Goal: Task Accomplishment & Management: Manage account settings

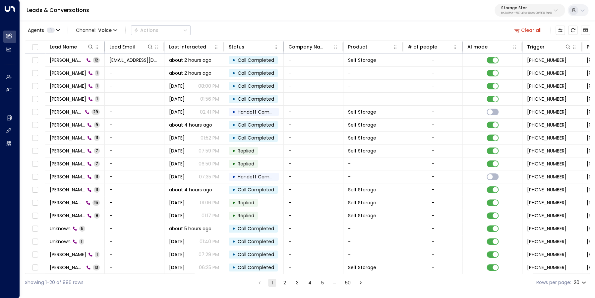
click at [524, 33] on button "Clear all" at bounding box center [528, 30] width 33 height 9
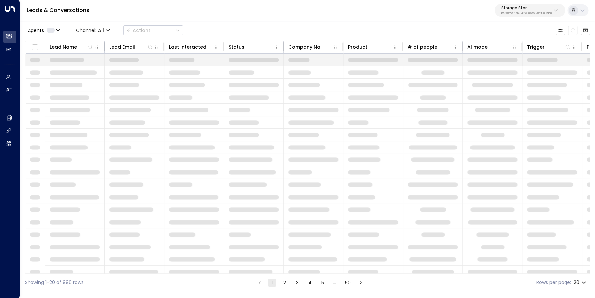
scroll to position [0, 166]
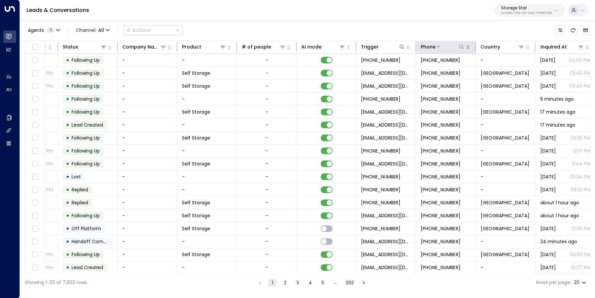
click at [461, 48] on icon at bounding box center [461, 46] width 5 height 5
type input "**********"
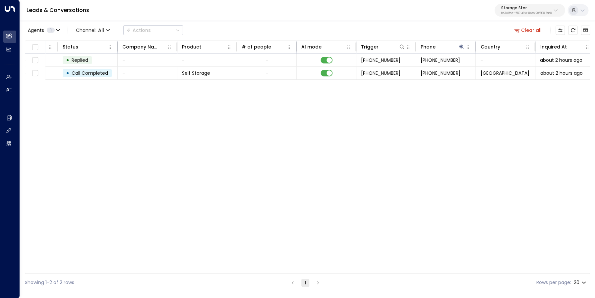
click at [407, 101] on div "Lead Name Lead Email Last Interacted Status Company Name Product # of people AI…" at bounding box center [308, 156] width 566 height 233
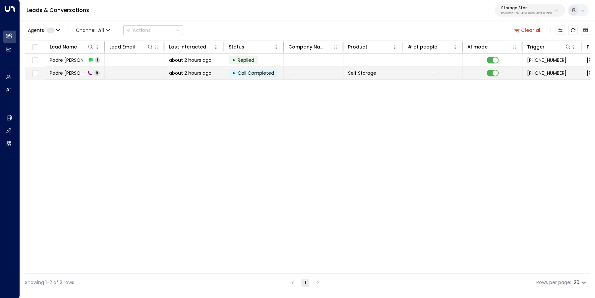
click at [66, 74] on span "Padre [PERSON_NAME]" at bounding box center [68, 73] width 36 height 7
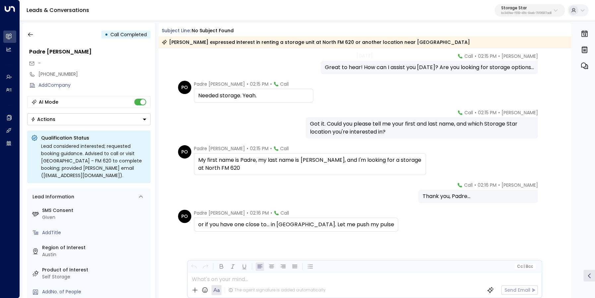
scroll to position [89, 0]
click at [31, 33] on icon "button" at bounding box center [30, 34] width 7 height 7
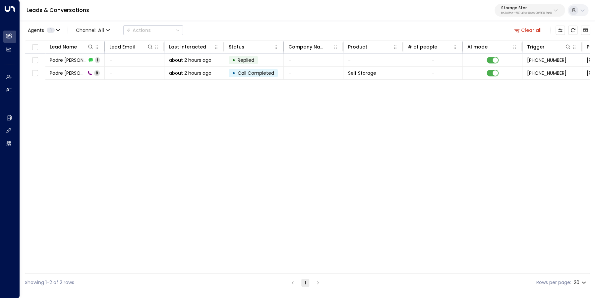
click at [520, 31] on icon "button" at bounding box center [517, 30] width 6 height 6
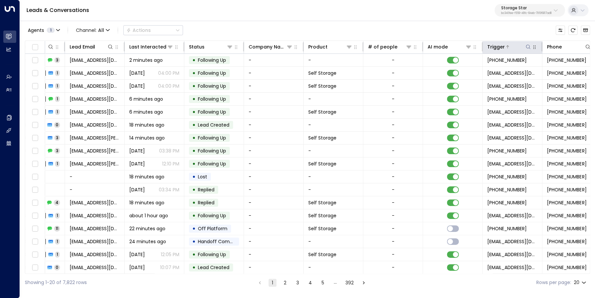
scroll to position [0, 99]
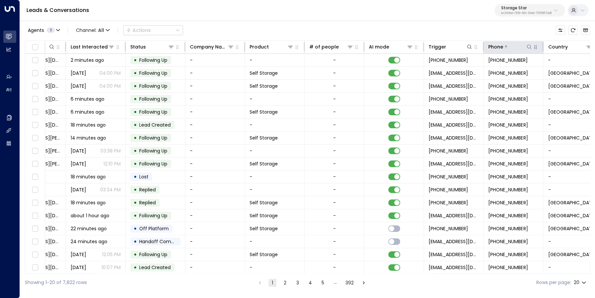
click at [530, 47] on icon at bounding box center [529, 46] width 5 height 5
type input "**********"
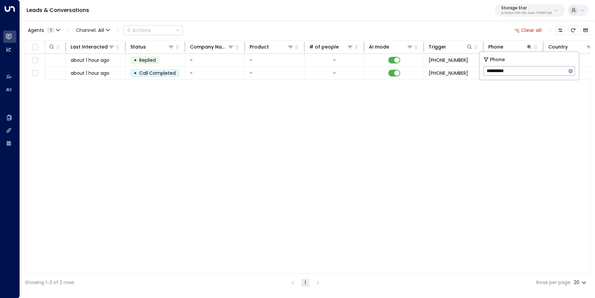
click at [388, 33] on div "Agents 1 Channel: All Actions Clear all" at bounding box center [308, 30] width 566 height 14
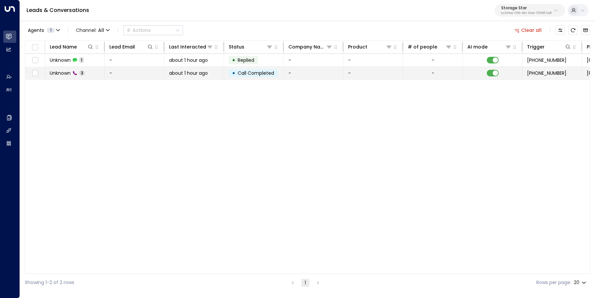
click at [55, 74] on span "Unknown" at bounding box center [60, 73] width 21 height 7
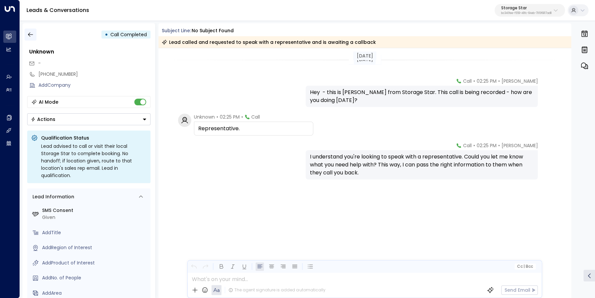
click at [34, 35] on icon "button" at bounding box center [30, 34] width 7 height 7
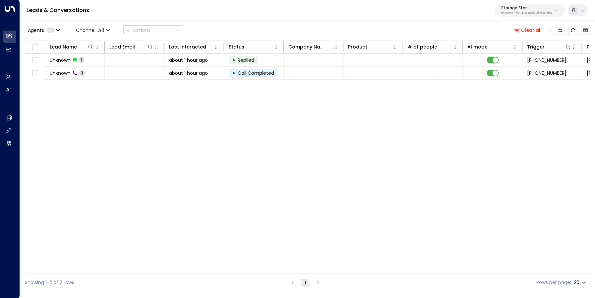
click at [525, 31] on button "Clear all" at bounding box center [528, 30] width 33 height 9
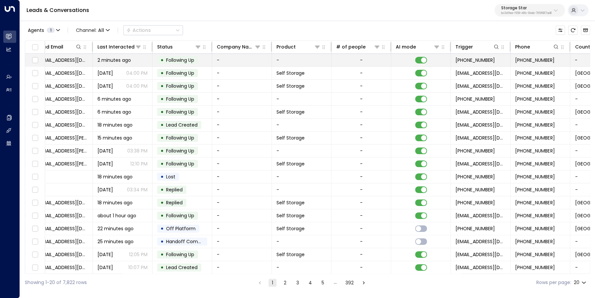
scroll to position [0, 190]
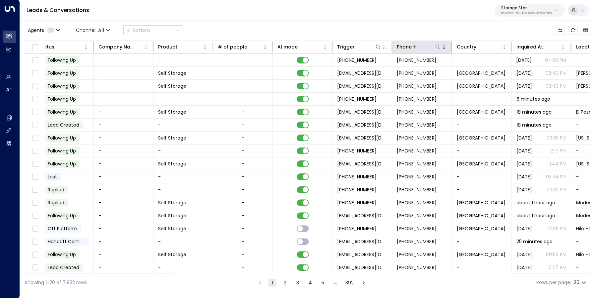
click at [437, 46] on icon at bounding box center [437, 46] width 5 height 5
type input "**********"
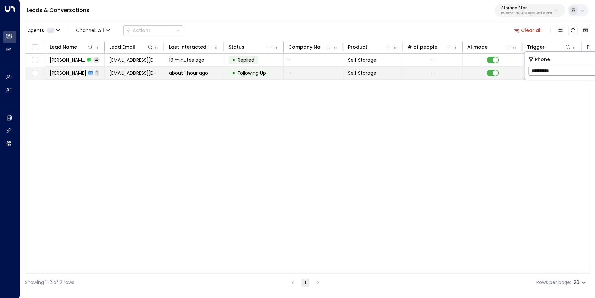
click at [58, 70] on span "[PERSON_NAME]" at bounding box center [68, 73] width 36 height 7
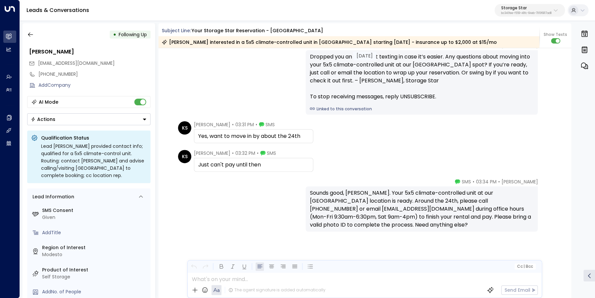
scroll to position [585, 0]
click at [30, 35] on icon "button" at bounding box center [30, 35] width 5 height 4
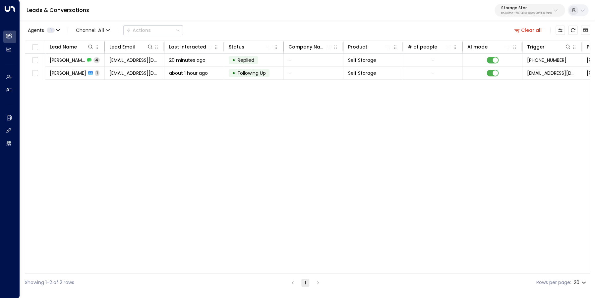
click at [529, 32] on button "Clear all" at bounding box center [528, 30] width 33 height 9
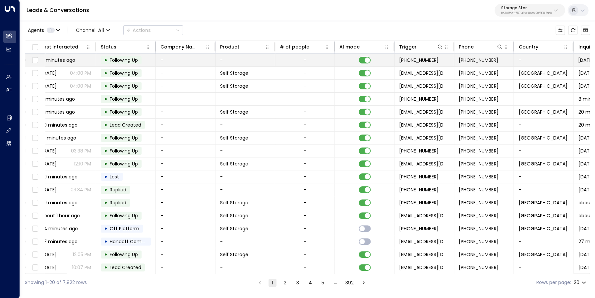
scroll to position [0, 156]
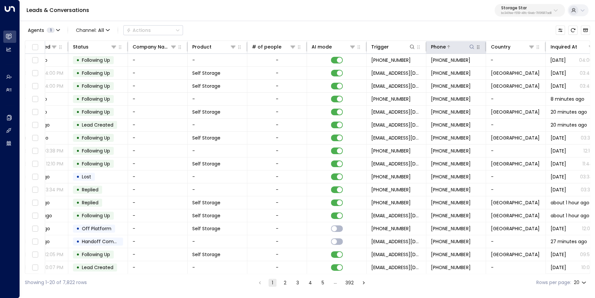
click at [470, 46] on icon at bounding box center [472, 46] width 4 height 4
type input "**********"
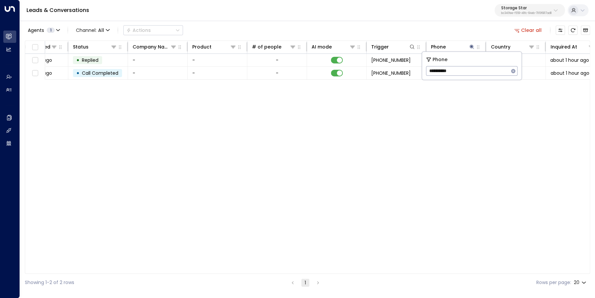
click at [463, 31] on div "Agents 1 Channel: All Actions Clear all" at bounding box center [308, 30] width 566 height 14
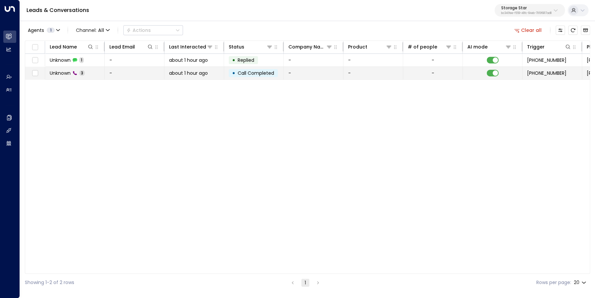
click at [59, 72] on span "Unknown" at bounding box center [60, 73] width 21 height 7
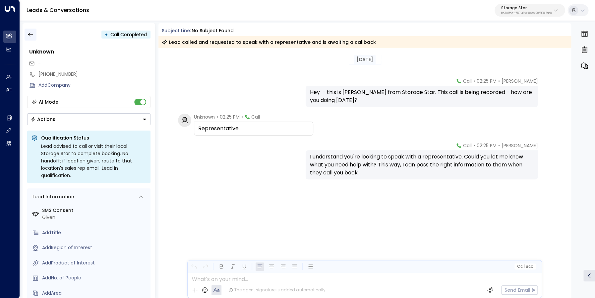
click at [30, 36] on icon "button" at bounding box center [30, 34] width 7 height 7
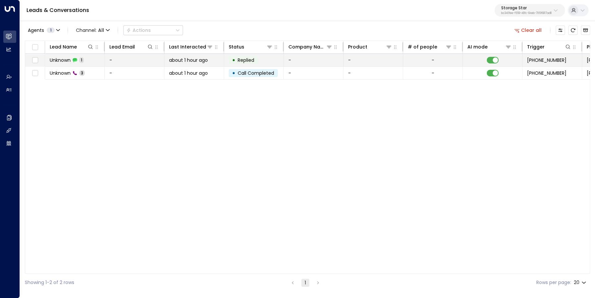
click at [59, 57] on span "Unknown" at bounding box center [60, 60] width 21 height 7
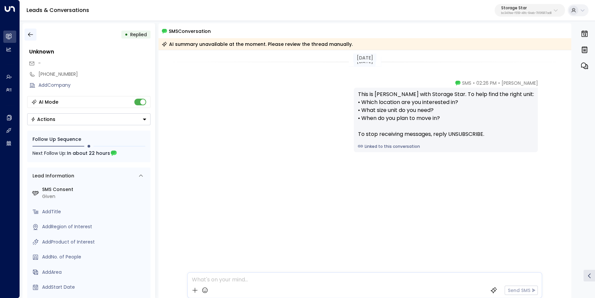
click at [28, 33] on icon "button" at bounding box center [30, 34] width 7 height 7
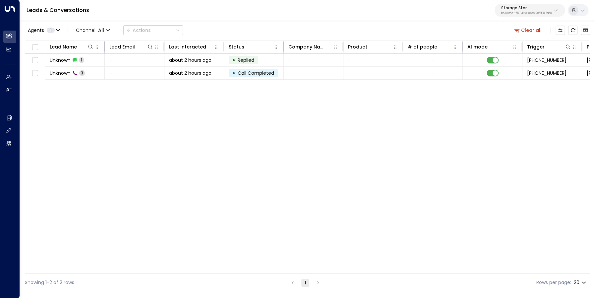
click at [529, 30] on button "Clear all" at bounding box center [528, 30] width 33 height 9
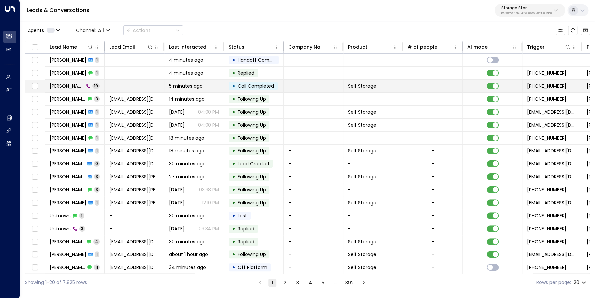
click at [70, 83] on span "[PERSON_NAME]" at bounding box center [67, 86] width 34 height 7
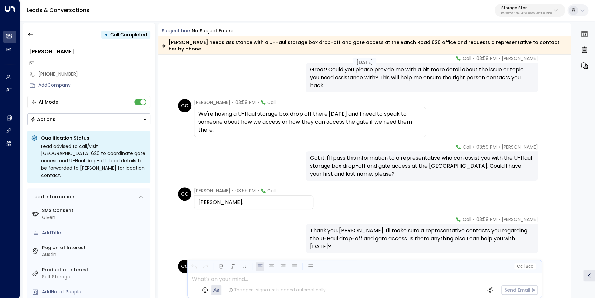
scroll to position [288, 0]
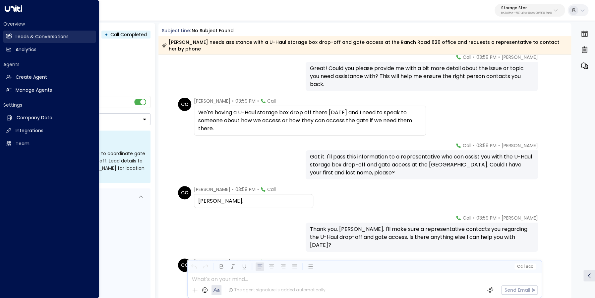
click at [5, 37] on link "Leads & Conversations Leads & Conversations" at bounding box center [49, 37] width 93 height 12
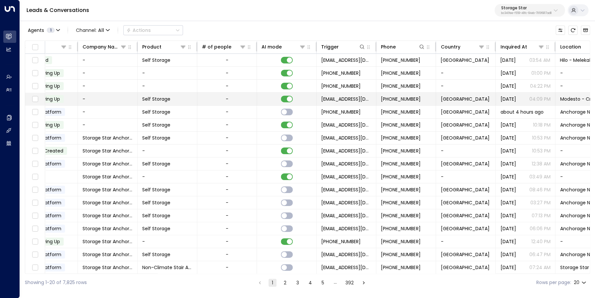
scroll to position [0, 222]
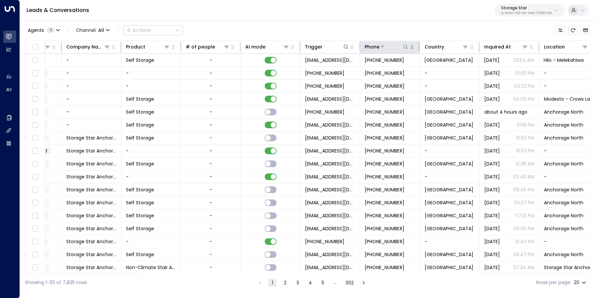
click at [404, 47] on icon at bounding box center [405, 46] width 5 height 5
type input "**********"
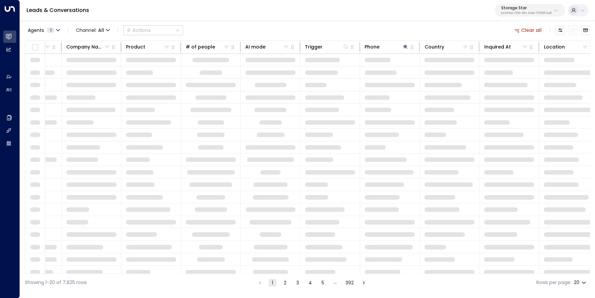
click at [399, 31] on div "Agents 1 Channel: All Actions Clear all" at bounding box center [308, 30] width 566 height 14
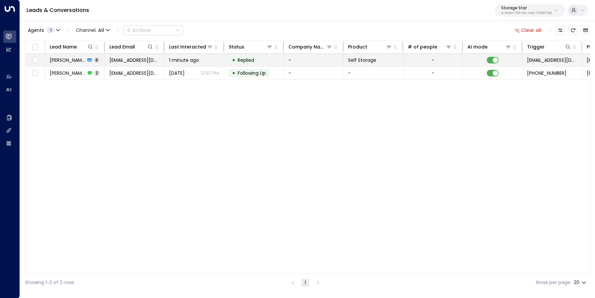
click at [61, 62] on span "[PERSON_NAME]" at bounding box center [67, 60] width 35 height 7
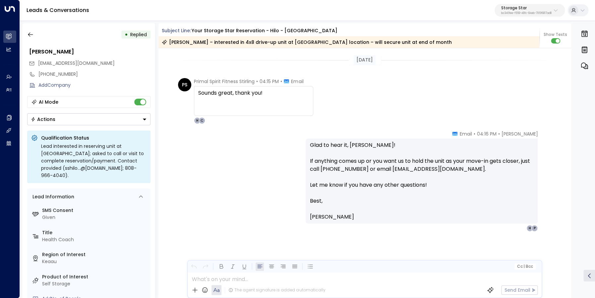
scroll to position [1196, 0]
